Goal: Transaction & Acquisition: Subscribe to service/newsletter

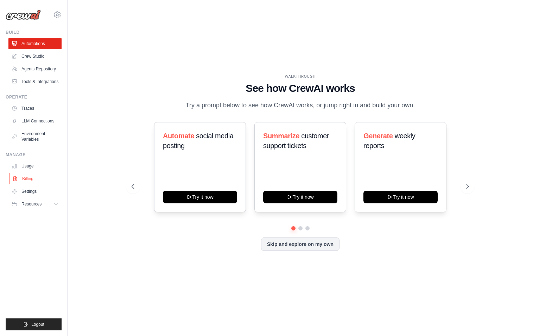
click at [34, 176] on link "Billing" at bounding box center [35, 178] width 53 height 11
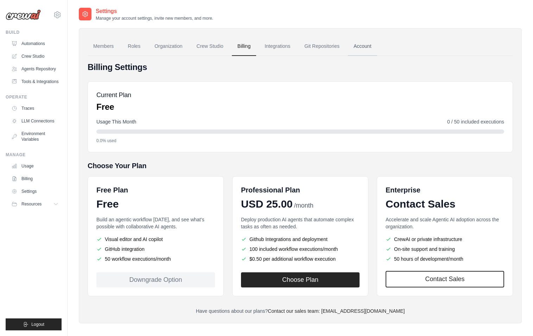
click at [368, 42] on link "Account" at bounding box center [362, 46] width 29 height 19
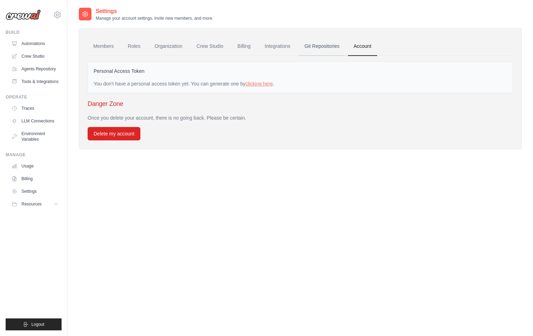
click at [330, 46] on link "Git Repositories" at bounding box center [322, 46] width 46 height 19
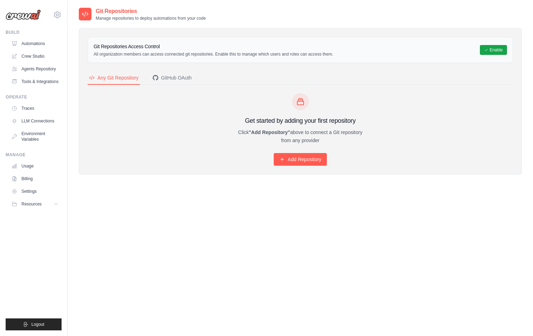
click at [311, 44] on h3 "Git Repositories Access Control" at bounding box center [214, 46] width 240 height 7
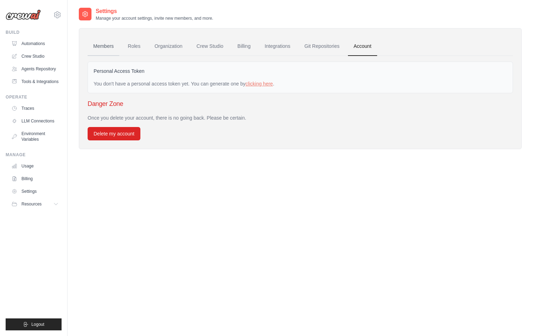
click at [109, 42] on link "Members" at bounding box center [104, 46] width 32 height 19
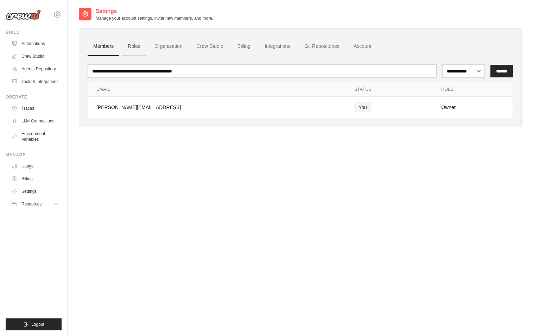
click at [122, 46] on link "Roles" at bounding box center [134, 46] width 24 height 19
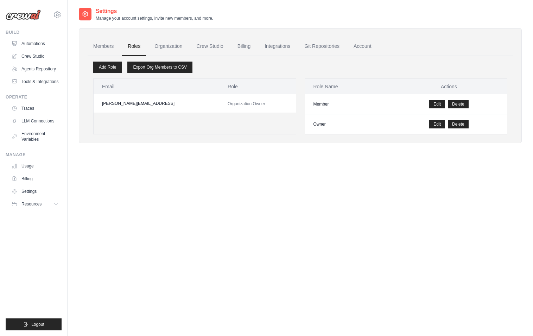
click at [130, 45] on link "Roles" at bounding box center [134, 46] width 24 height 19
click at [205, 48] on link "Crew Studio" at bounding box center [210, 46] width 38 height 19
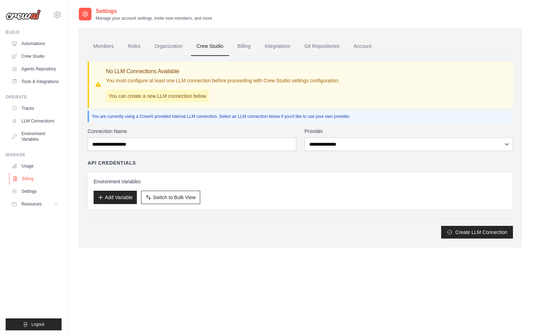
click at [24, 175] on link "Billing" at bounding box center [35, 178] width 53 height 11
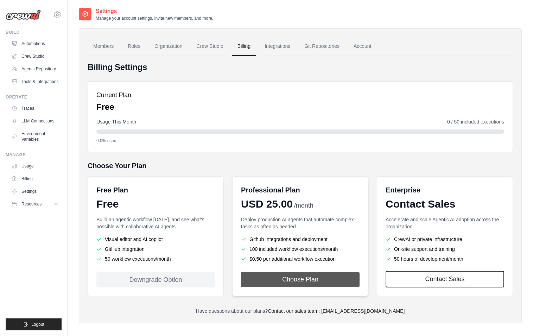
click at [279, 278] on button "Choose Plan" at bounding box center [300, 279] width 119 height 15
